Goal: Information Seeking & Learning: Learn about a topic

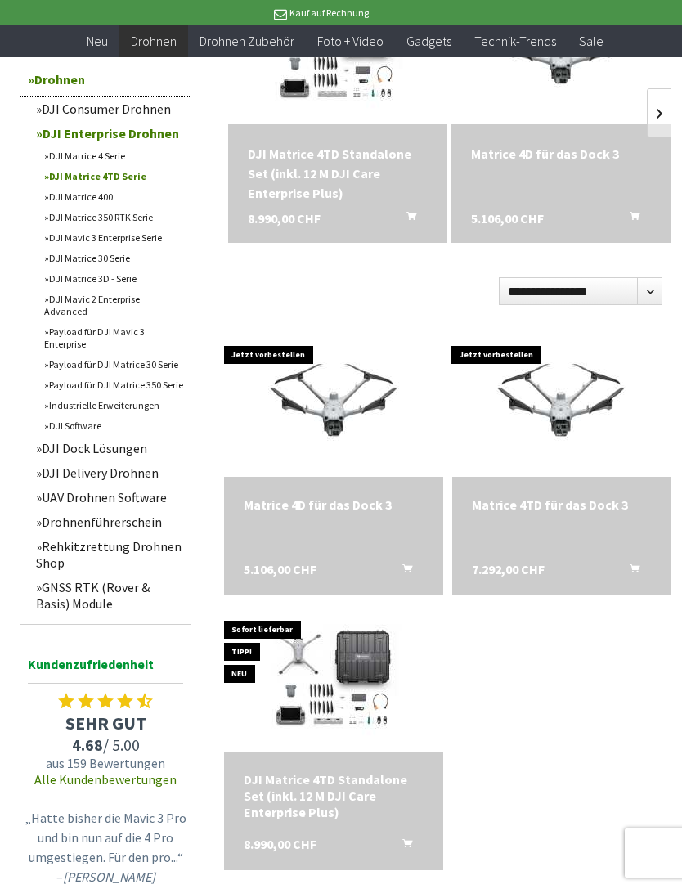
scroll to position [627, 0]
click at [581, 420] on img at bounding box center [561, 404] width 196 height 147
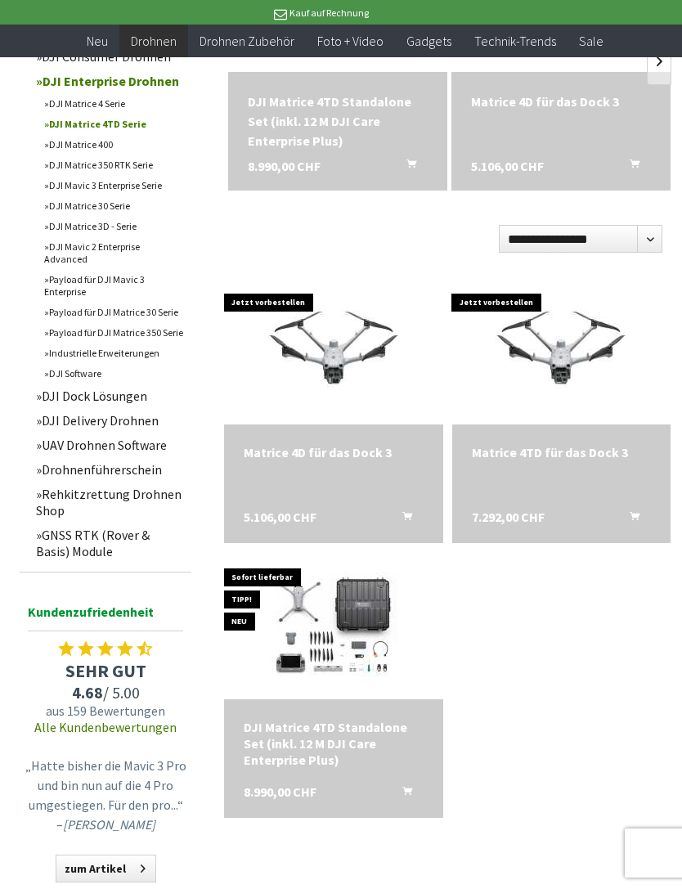
click at [576, 659] on div "Jetzt vorbestellen Matrice 4D für das Dock 3 5.106,00 CHF In den Warenkorb Jetz…" at bounding box center [443, 547] width 456 height 559
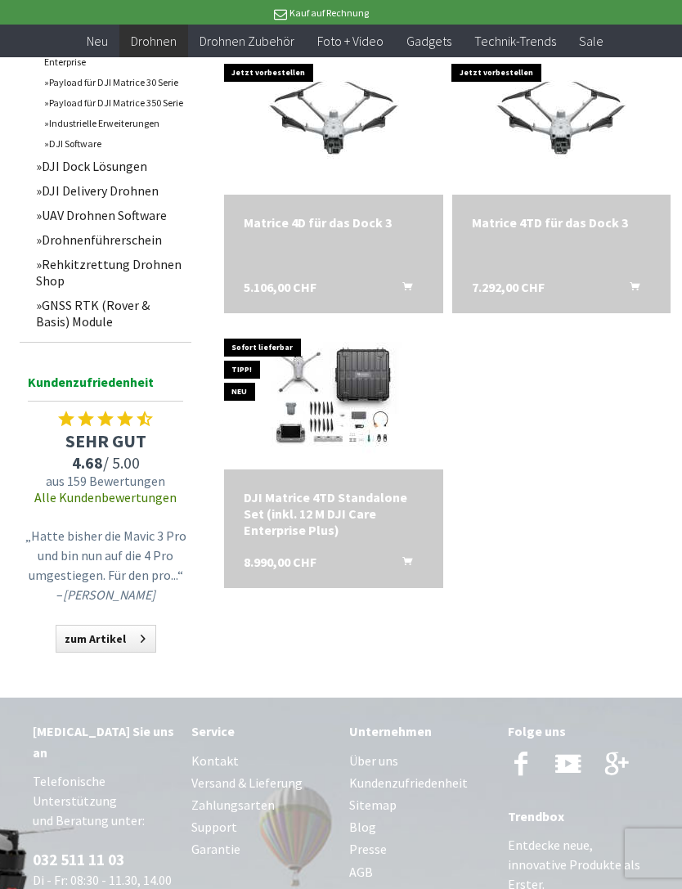
scroll to position [909, 0]
click at [354, 401] on img at bounding box center [334, 396] width 205 height 147
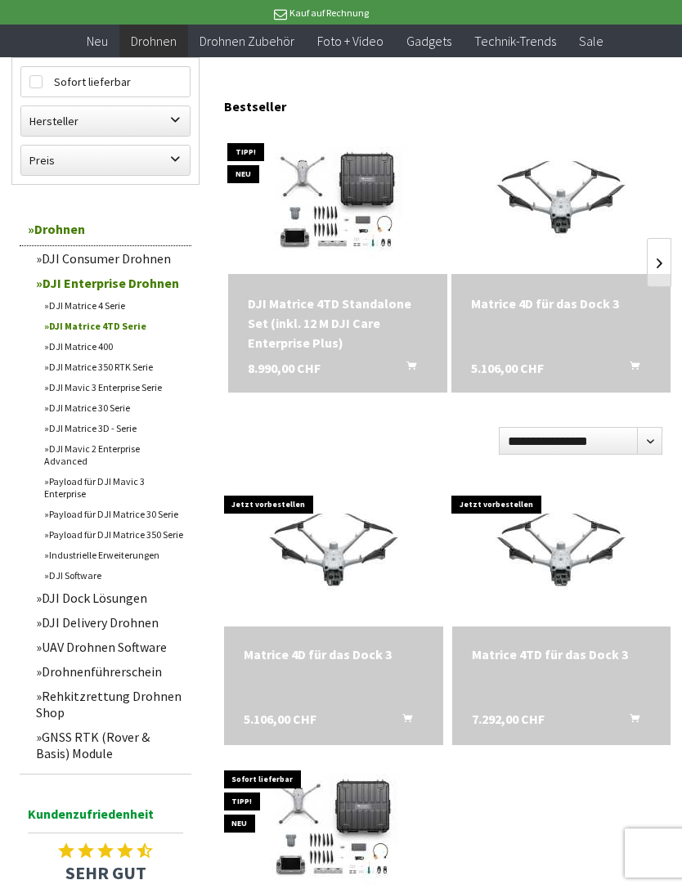
scroll to position [480, 0]
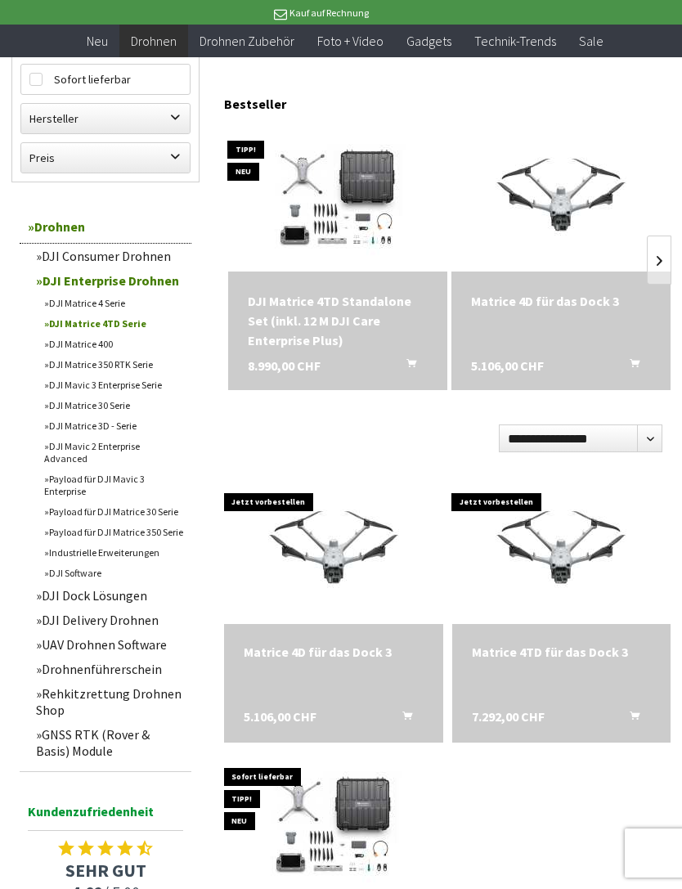
click at [348, 206] on img at bounding box center [338, 197] width 205 height 147
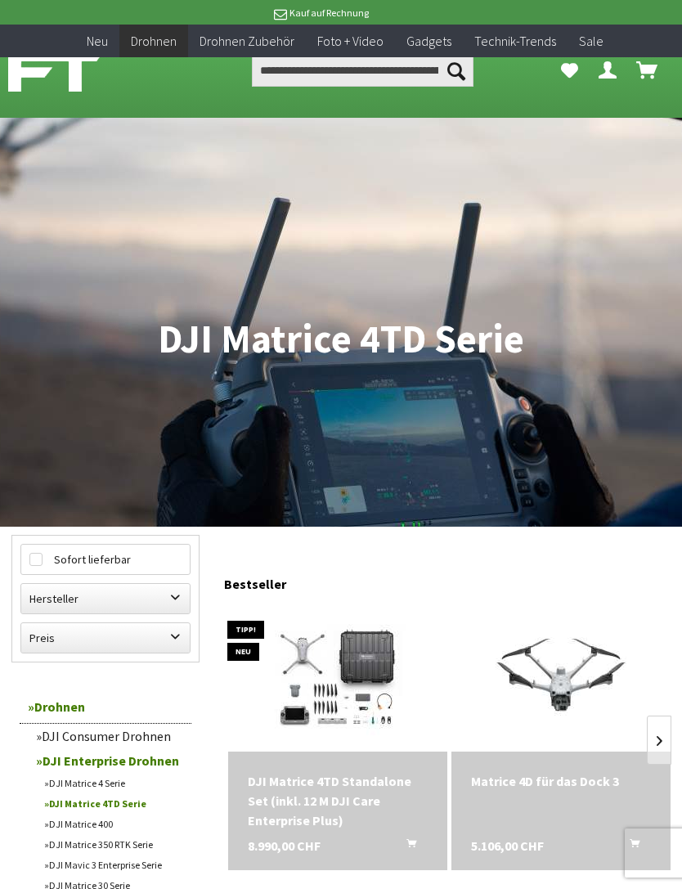
scroll to position [533, 0]
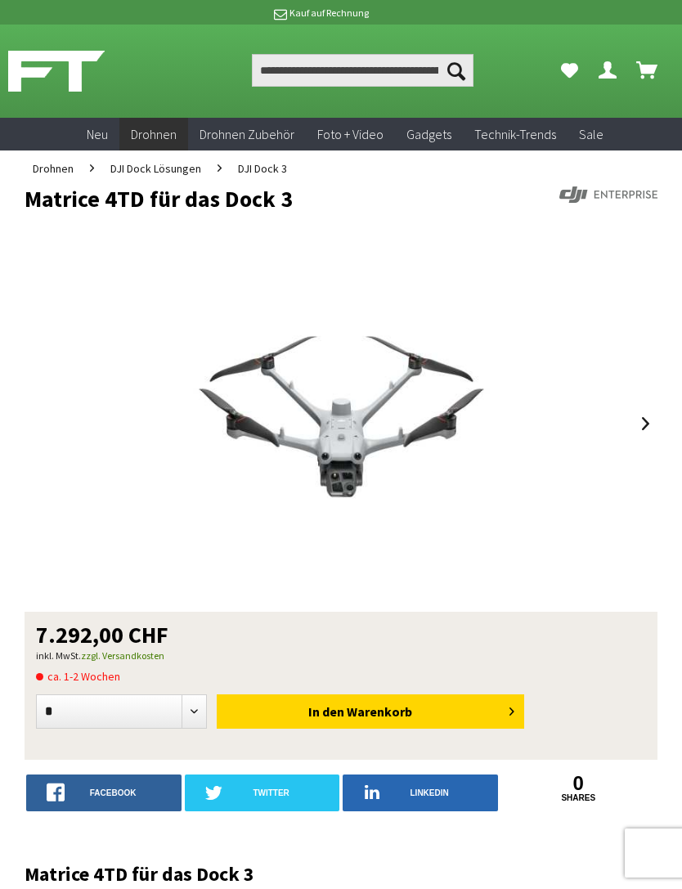
click at [354, 432] on img at bounding box center [342, 423] width 436 height 327
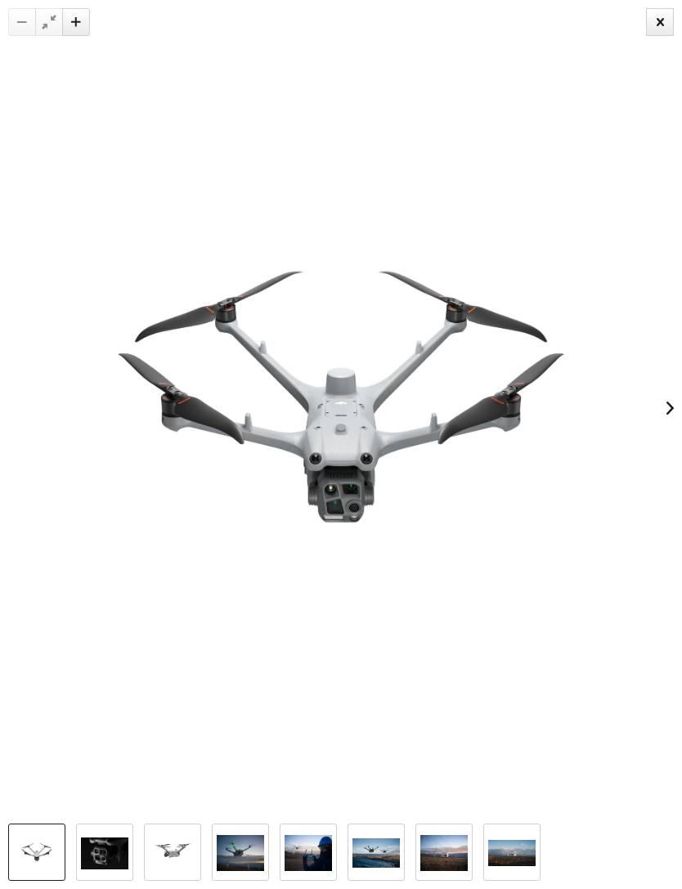
click at [368, 458] on img at bounding box center [341, 408] width 682 height 512
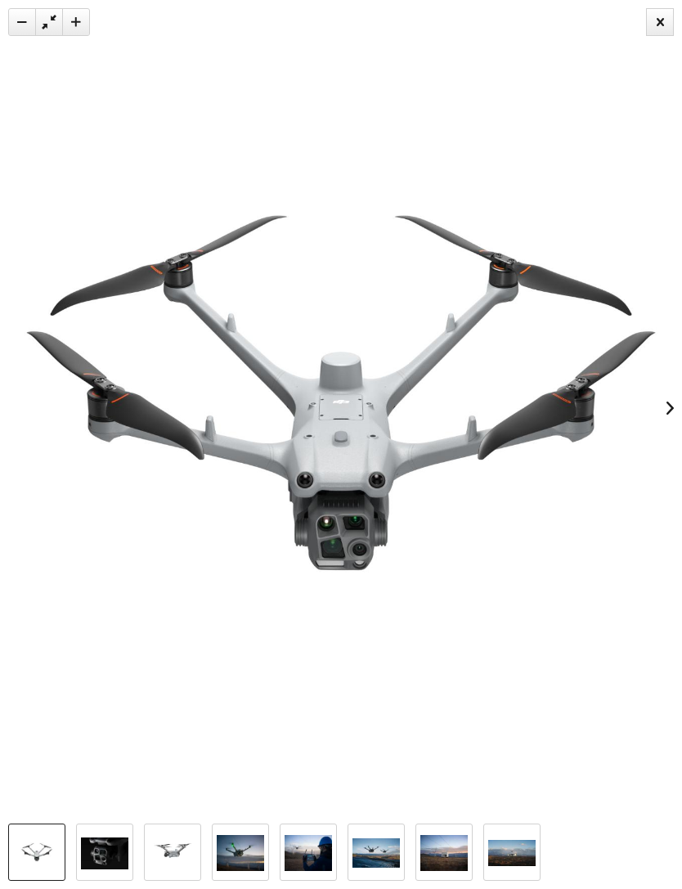
click at [236, 863] on img at bounding box center [240, 853] width 47 height 36
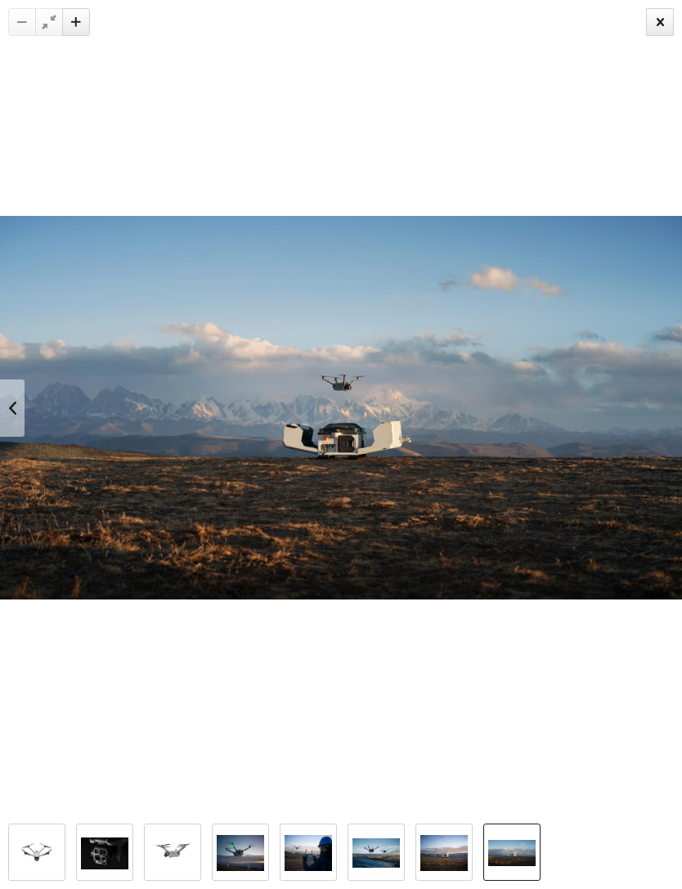
click at [327, 424] on img at bounding box center [341, 408] width 682 height 384
click at [32, 424] on img at bounding box center [341, 408] width 682 height 384
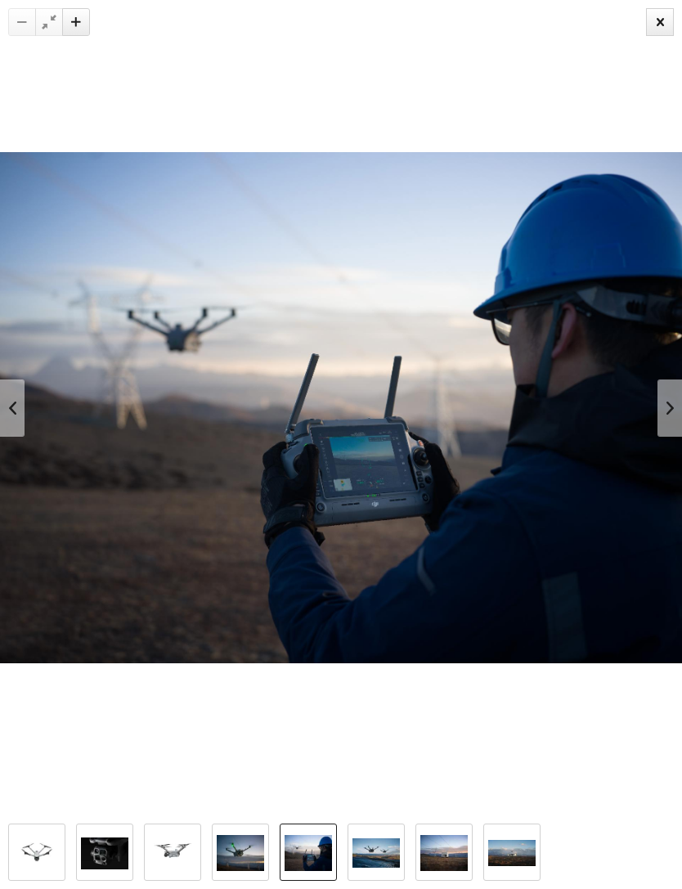
click at [34, 400] on img at bounding box center [341, 408] width 682 height 512
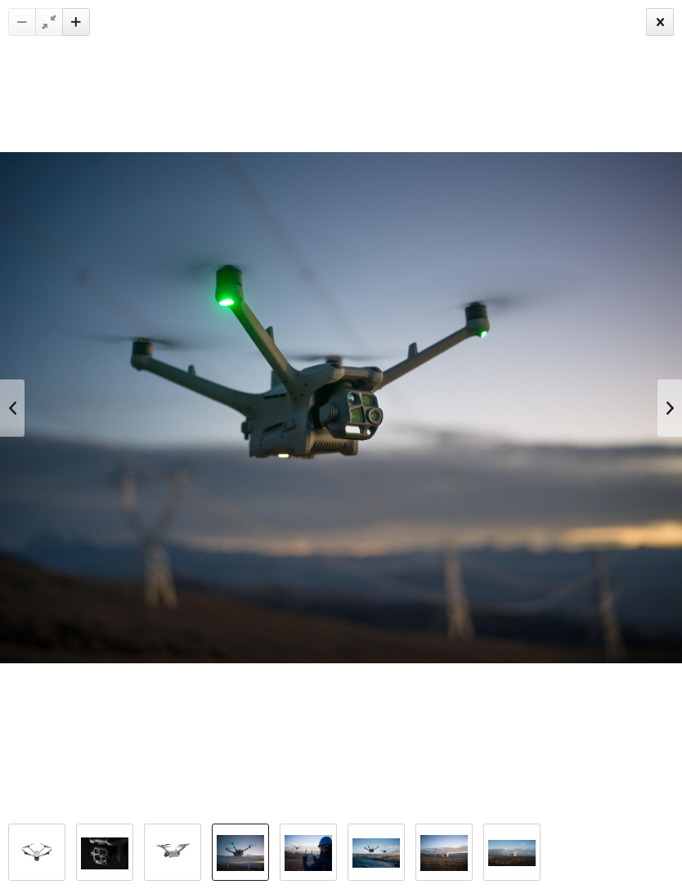
click at [33, 410] on img at bounding box center [341, 408] width 682 height 512
